Goal: Entertainment & Leisure: Consume media (video, audio)

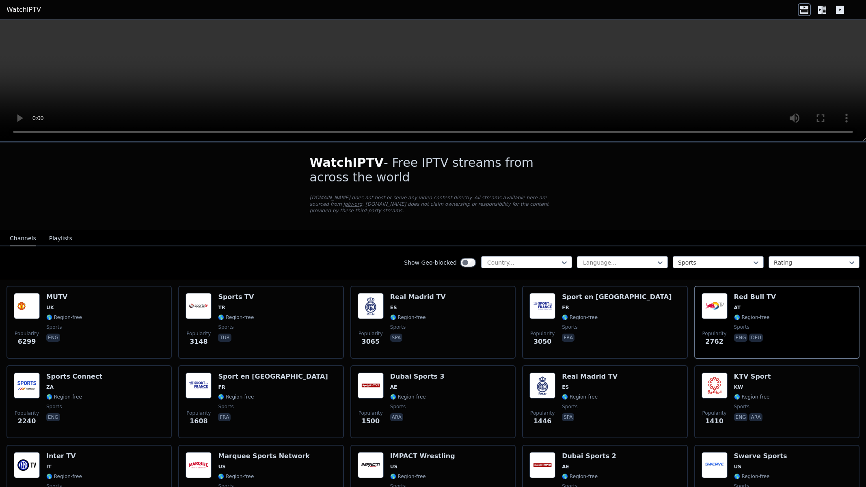
click at [600, 141] on video at bounding box center [433, 80] width 866 height 122
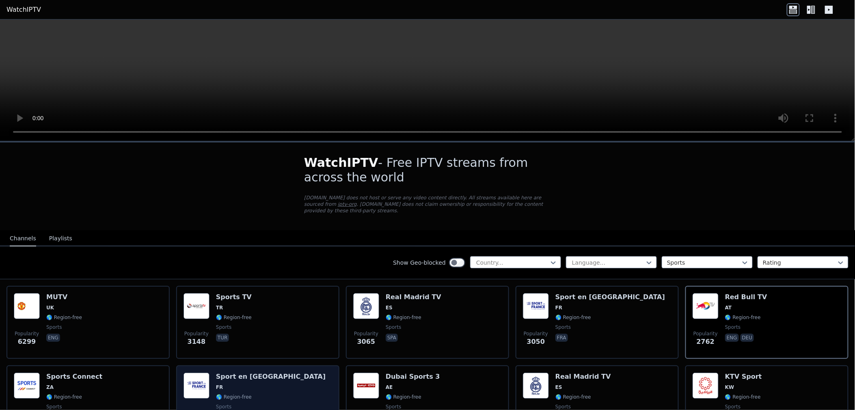
click at [264, 379] on div "Popularity 1608 Sport en [GEOGRAPHIC_DATA] FR 🌎 Region-free sports fra" at bounding box center [258, 402] width 149 height 58
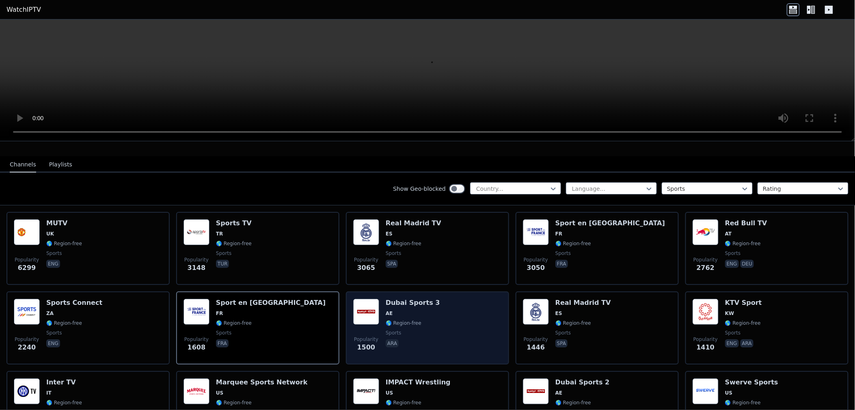
scroll to position [135, 0]
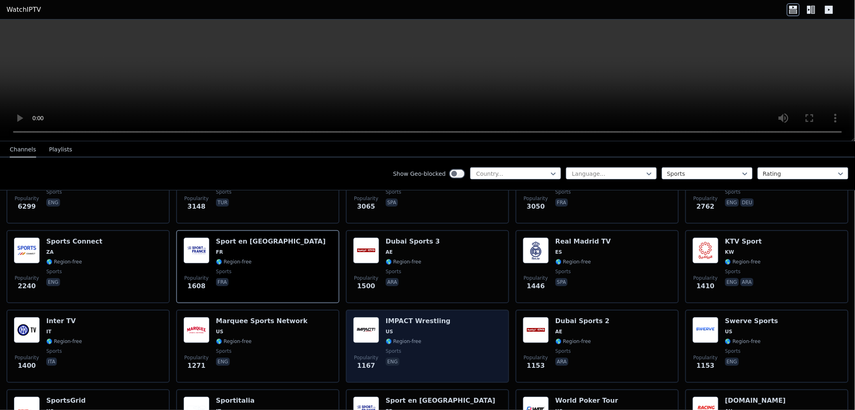
click at [441, 335] on div "Popularity 1167 IMPACT Wrestling US 🌎 Region-free sports eng" at bounding box center [427, 346] width 149 height 58
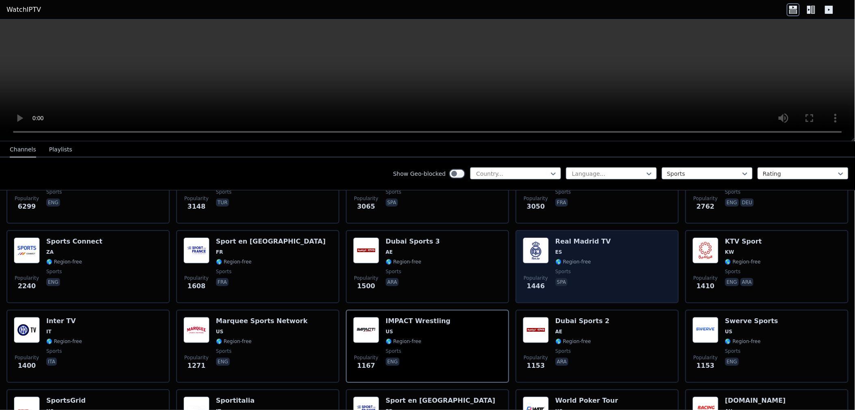
click at [616, 249] on div "Popularity 1446 Real Madrid TV ES 🌎 Region-free sports spa" at bounding box center [597, 267] width 149 height 58
click at [616, 250] on div "Popularity 1446 Real Madrid TV ES 🌎 Region-free sports spa" at bounding box center [597, 267] width 149 height 58
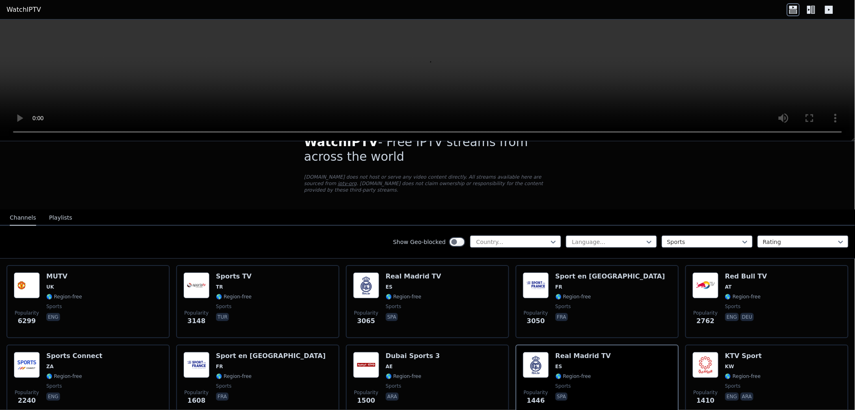
scroll to position [0, 0]
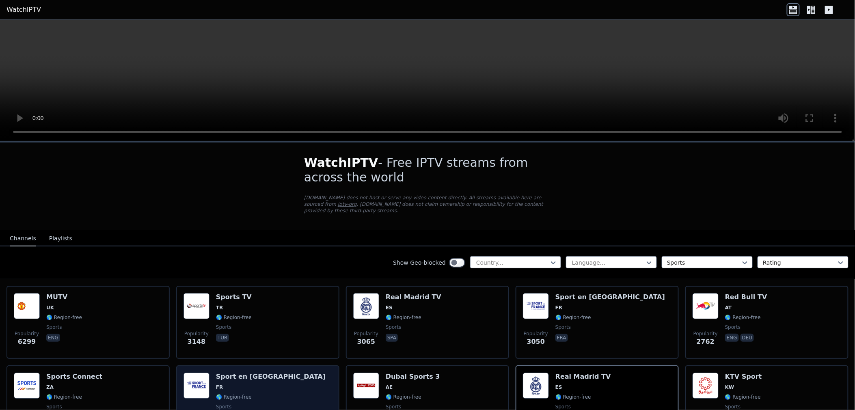
click at [274, 376] on div "Popularity 1608 Sport en [GEOGRAPHIC_DATA] FR 🌎 Region-free sports fra" at bounding box center [258, 402] width 149 height 58
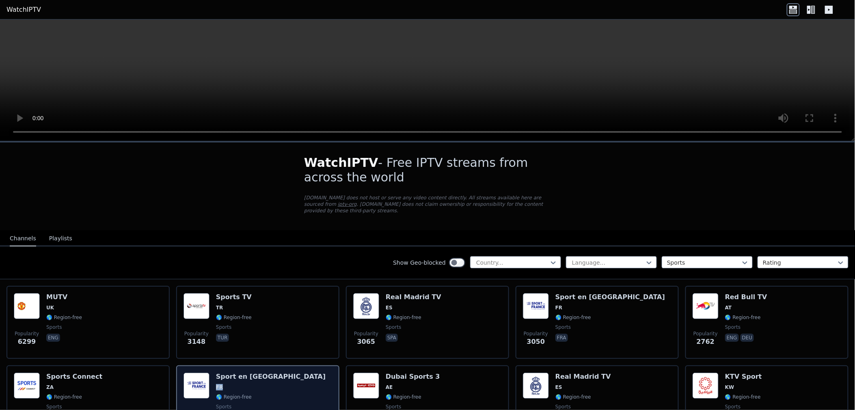
click at [274, 376] on div "Popularity 1608 Sport en [GEOGRAPHIC_DATA] FR 🌎 Region-free sports fra" at bounding box center [258, 402] width 149 height 58
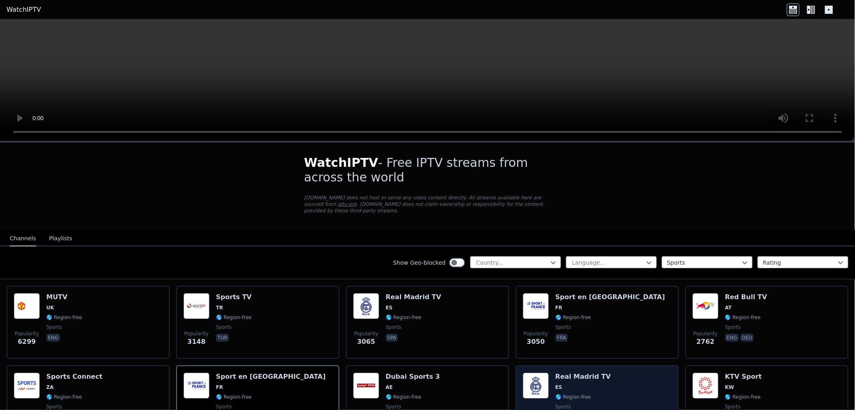
click at [624, 388] on div "Popularity 1446 Real Madrid TV ES 🌎 Region-free sports spa" at bounding box center [597, 402] width 149 height 58
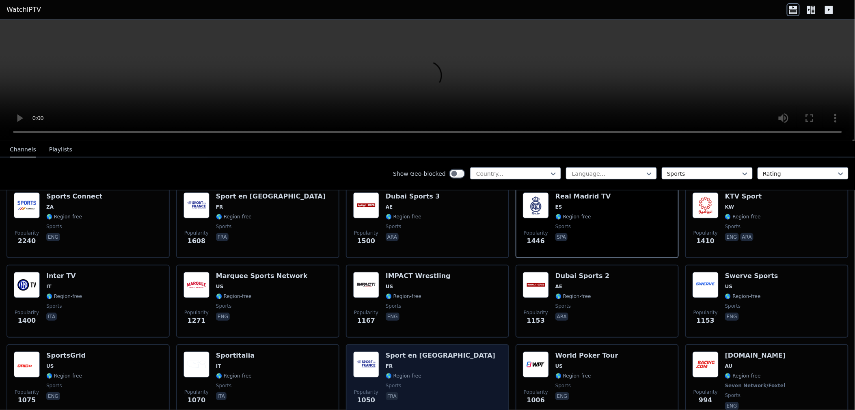
scroll to position [270, 0]
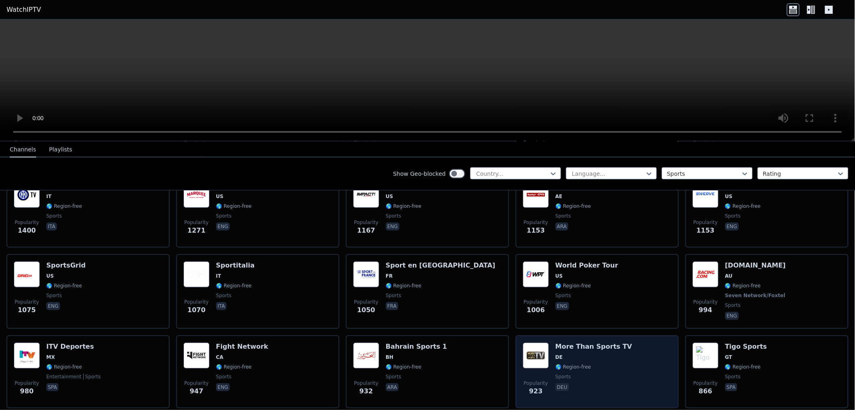
click at [619, 357] on div "Popularity 923 More Than Sports TV DE 🌎 Region-free sports deu" at bounding box center [597, 372] width 149 height 58
drag, startPoint x: 619, startPoint y: 357, endPoint x: 608, endPoint y: 352, distance: 12.2
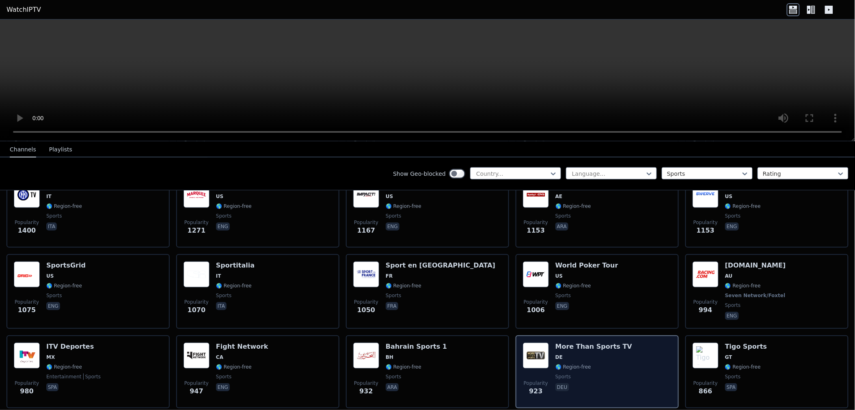
click at [618, 357] on div "Popularity 923 More Than Sports TV DE 🌎 Region-free sports deu" at bounding box center [597, 372] width 149 height 58
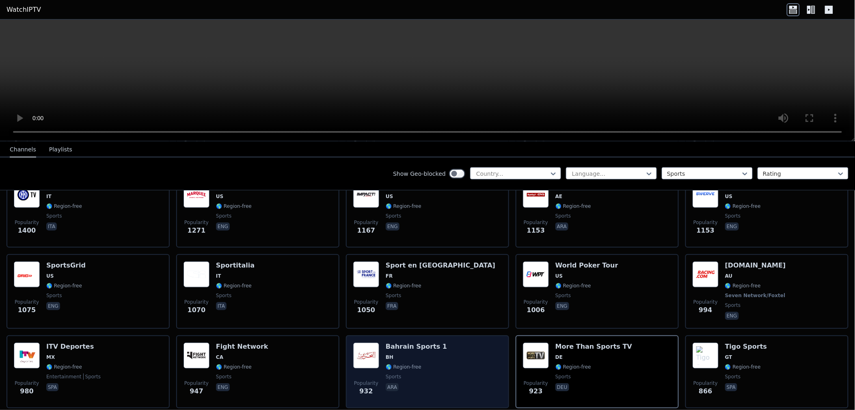
click at [446, 348] on div "Popularity 932 Bahrain Sports 1 BH 🌎 Region-free sports ara" at bounding box center [427, 372] width 149 height 58
click at [445, 350] on div "Popularity 932 Bahrain Sports 1 BH 🌎 Region-free sports ara" at bounding box center [427, 372] width 149 height 58
click at [445, 349] on div "Popularity 932 Bahrain Sports 1 BH 🌎 Region-free sports ara" at bounding box center [427, 372] width 149 height 58
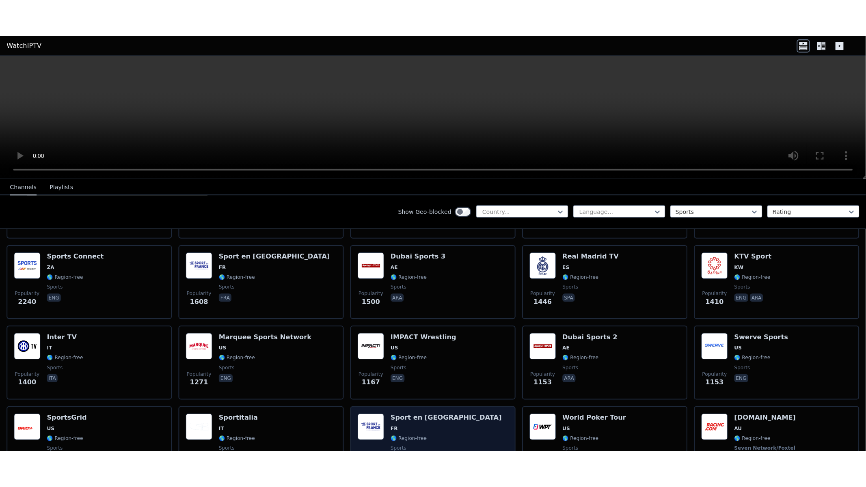
scroll to position [135, 0]
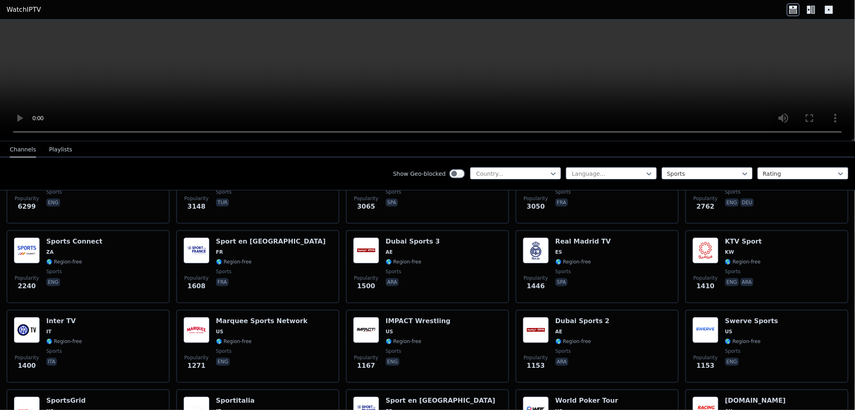
click at [504, 63] on video at bounding box center [427, 80] width 855 height 122
